Goal: Check status: Check status

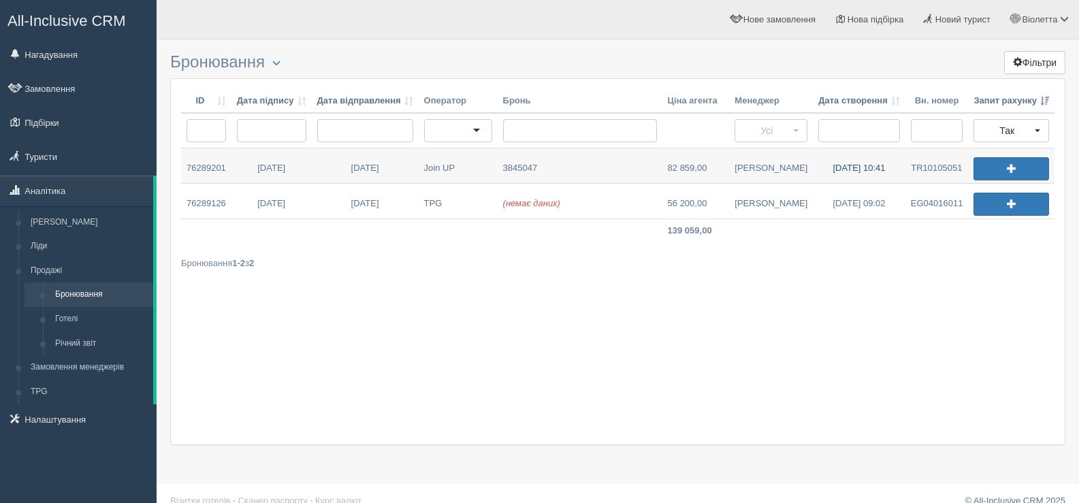
click at [840, 168] on link "05.09.2025 10:41" at bounding box center [859, 165] width 93 height 35
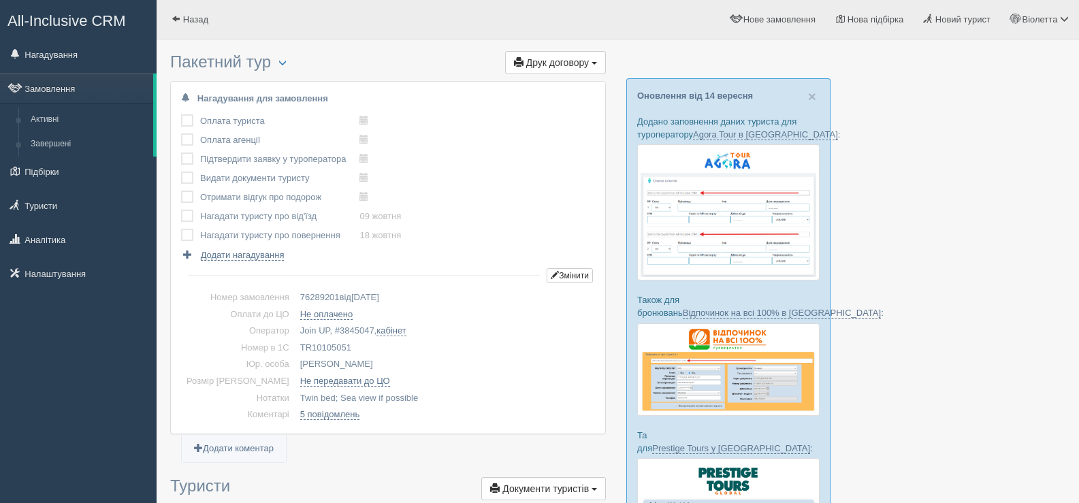
drag, startPoint x: 326, startPoint y: 344, endPoint x: 278, endPoint y: 346, distance: 48.4
click at [295, 346] on td "TR10105051" at bounding box center [445, 348] width 300 height 17
copy td "TR10105051"
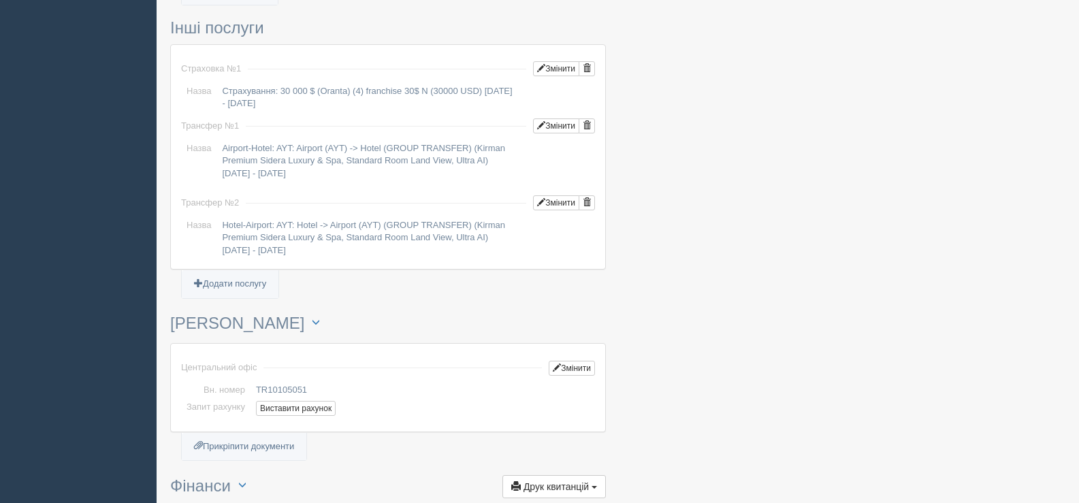
scroll to position [1362, 0]
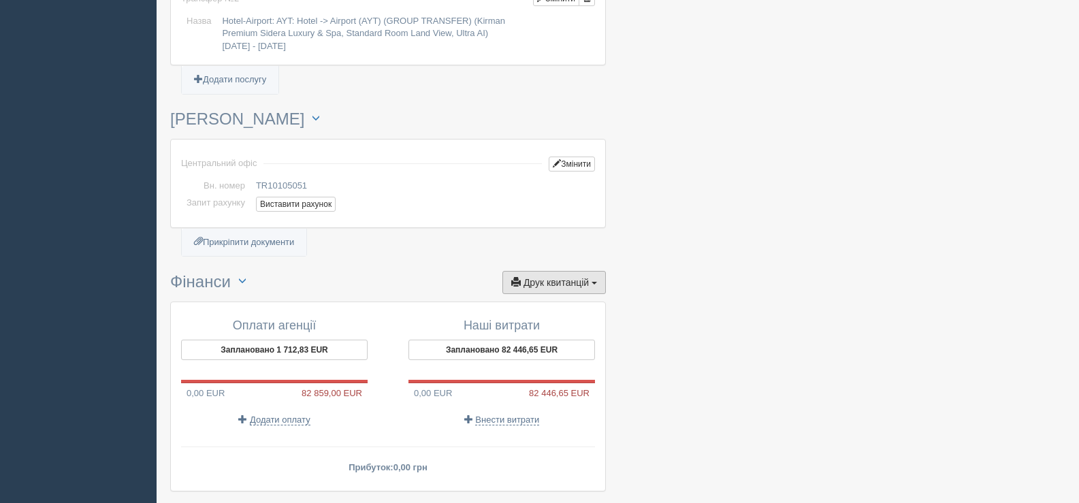
click at [592, 282] on span "button" at bounding box center [594, 283] width 5 height 3
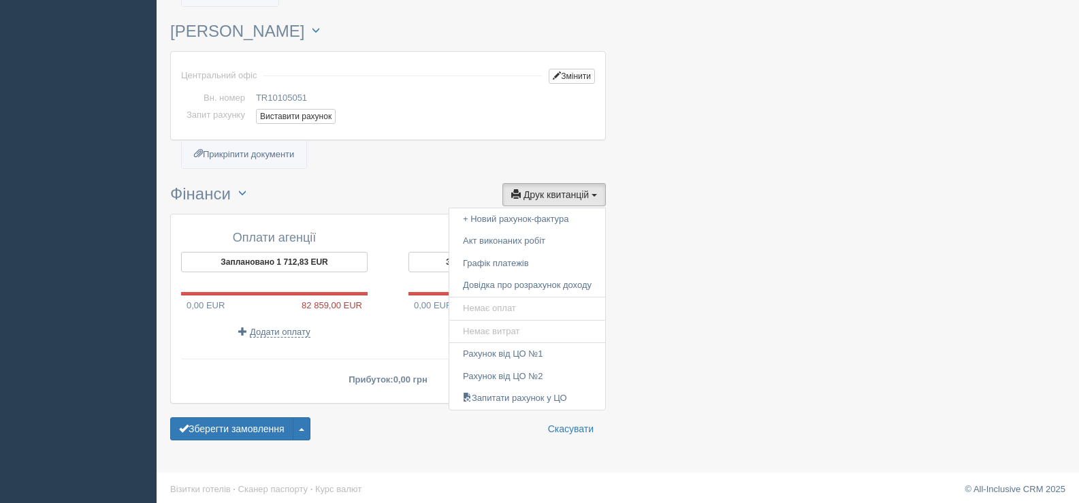
scroll to position [1455, 0]
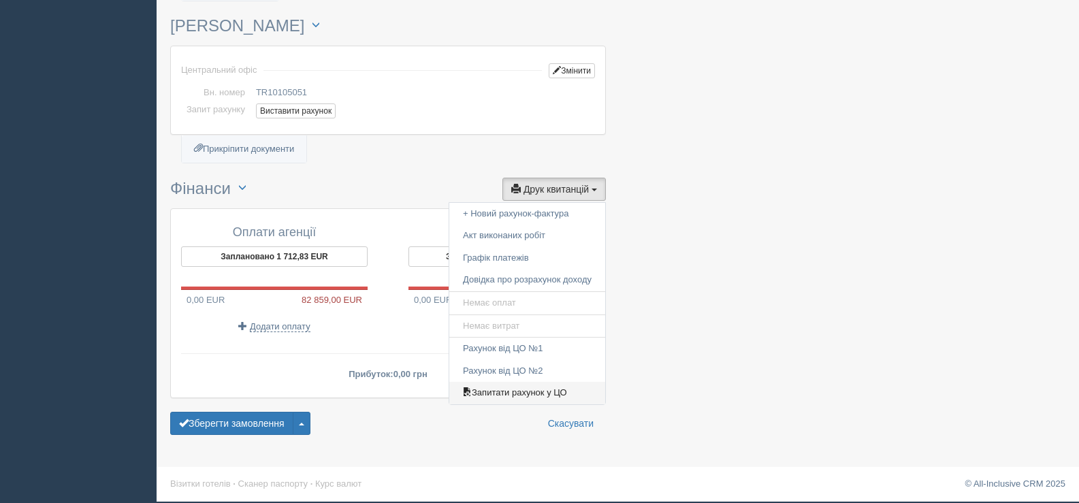
click at [503, 392] on link "Запитати рахунок у ЦО" at bounding box center [527, 393] width 156 height 22
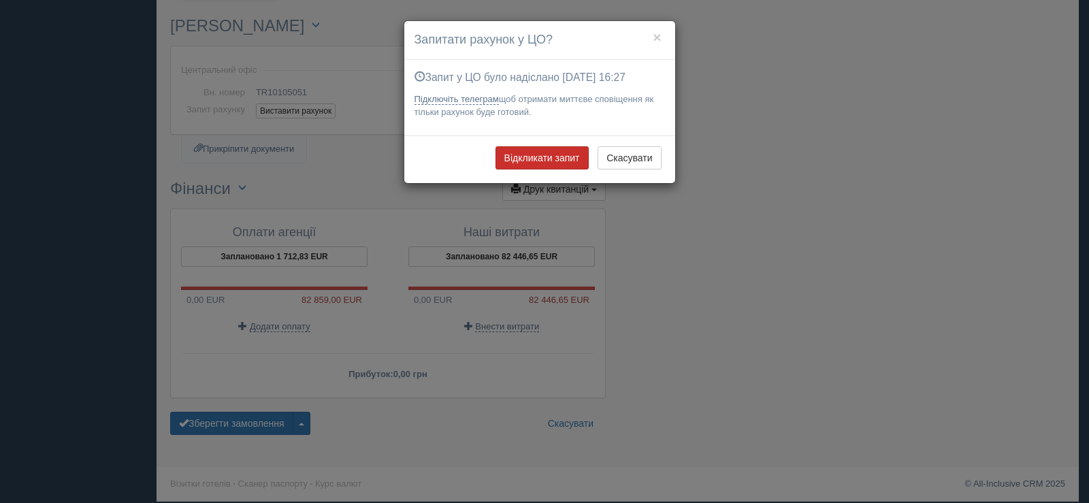
click at [543, 156] on button "Відкликати запит" at bounding box center [542, 157] width 93 height 23
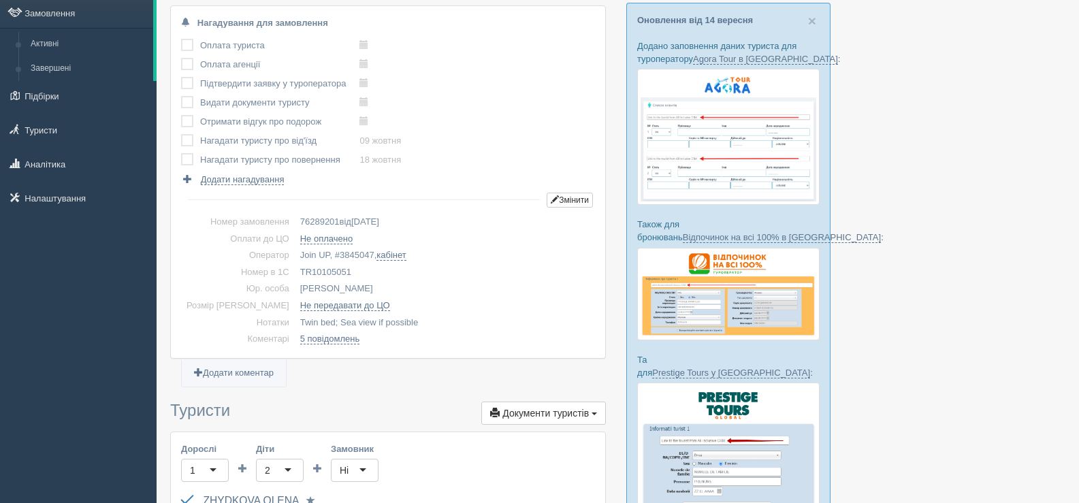
scroll to position [0, 0]
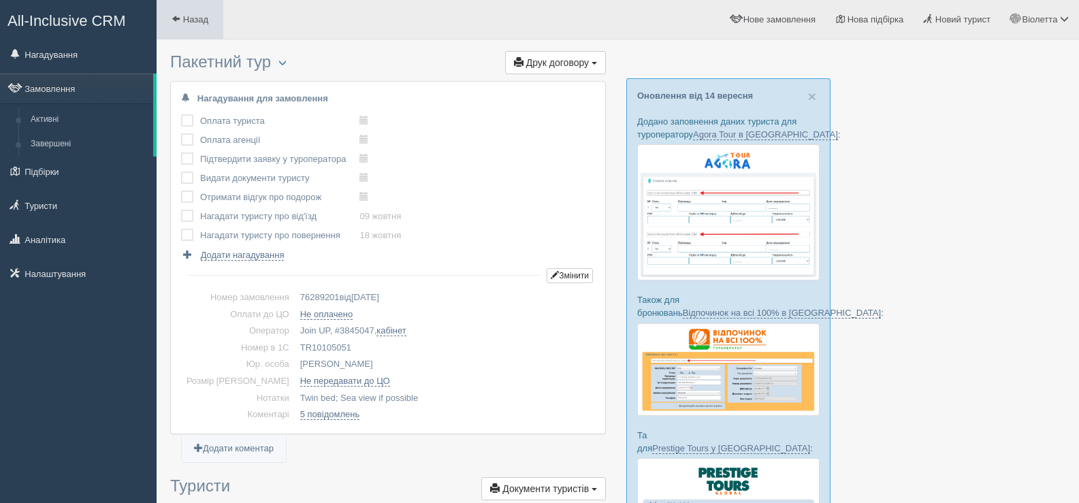
click at [177, 18] on span at bounding box center [176, 18] width 9 height 9
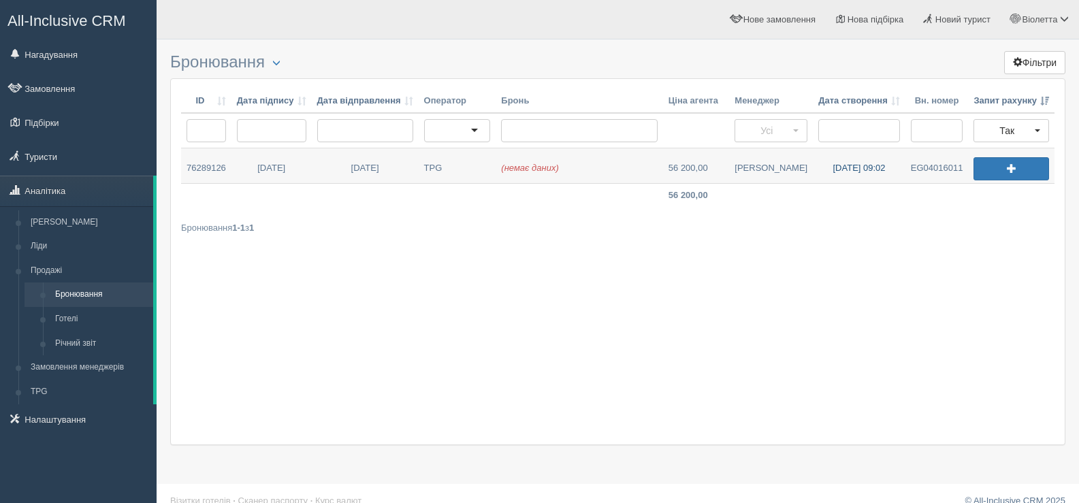
click at [854, 165] on link "[DATE] 09:02" at bounding box center [859, 165] width 93 height 35
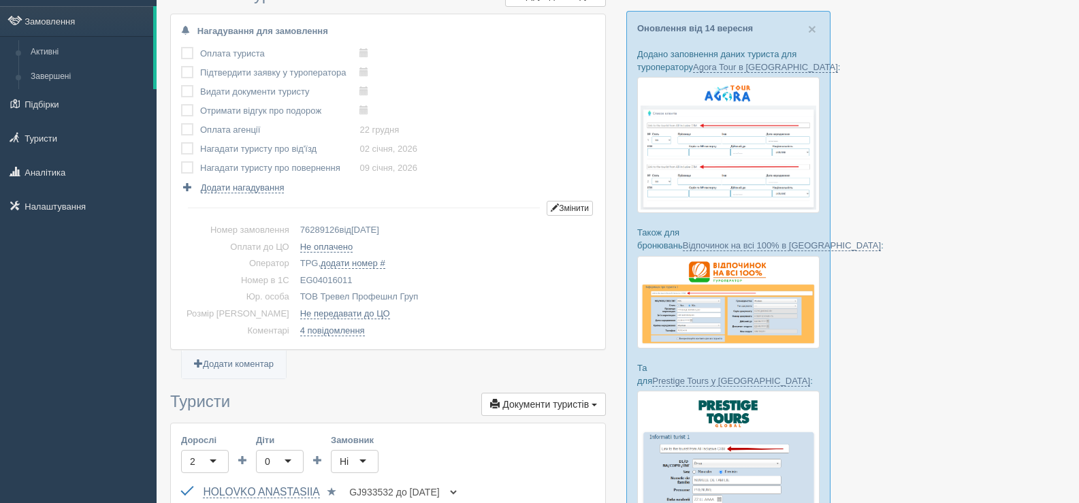
scroll to position [68, 0]
drag, startPoint x: 332, startPoint y: 274, endPoint x: 272, endPoint y: 274, distance: 59.2
click at [295, 274] on td "EG04016011" at bounding box center [445, 280] width 300 height 17
copy td "EG04016011"
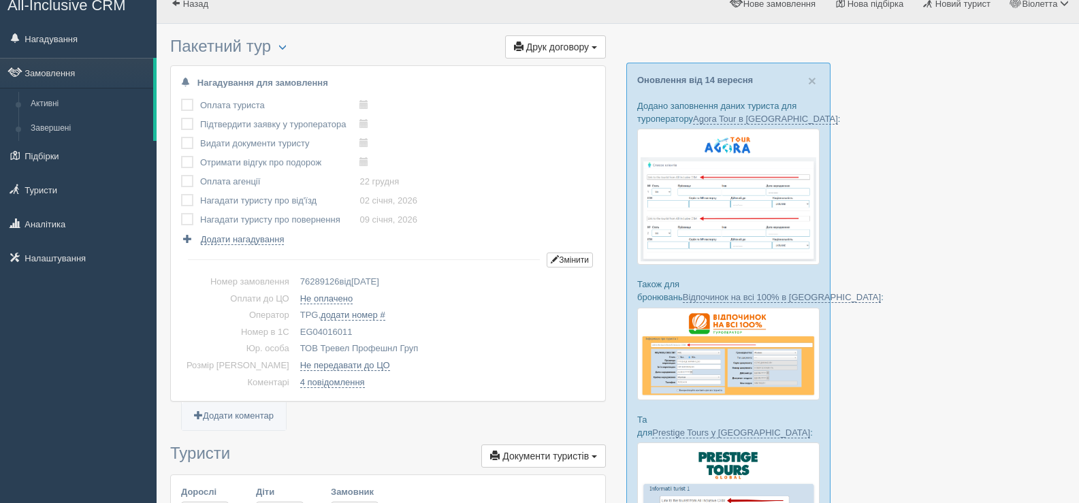
scroll to position [0, 0]
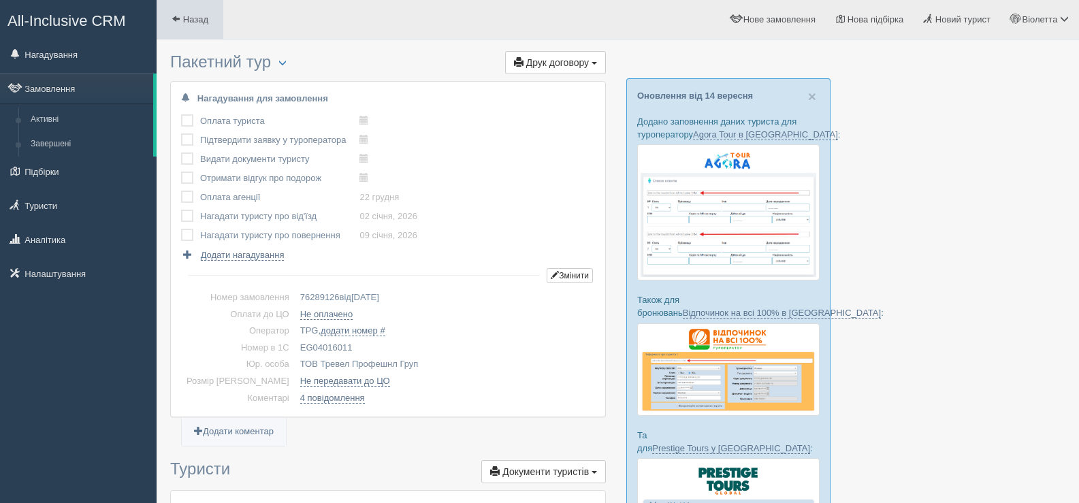
click at [174, 17] on span at bounding box center [176, 18] width 9 height 9
